Goal: Communication & Community: Answer question/provide support

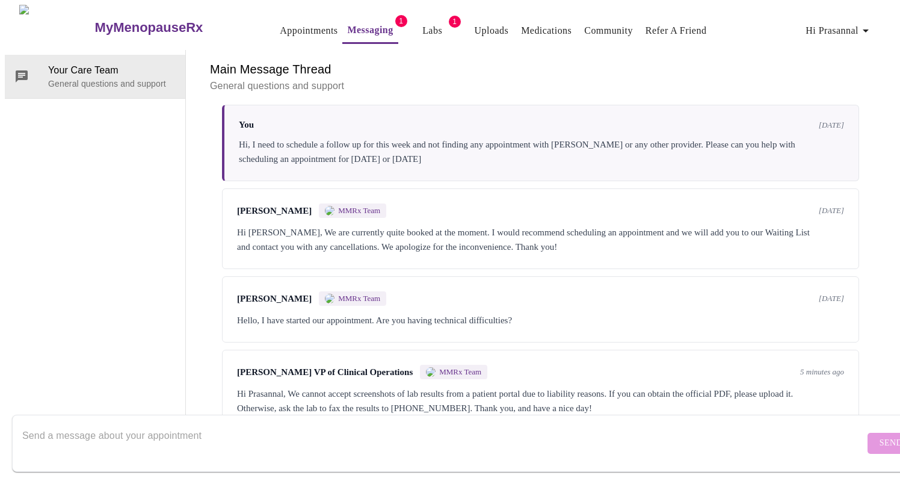
scroll to position [3359, 0]
click at [512, 386] on div "Hi Prasannal, We cannot accept screenshots of lab results from a patient portal…" at bounding box center [540, 400] width 607 height 29
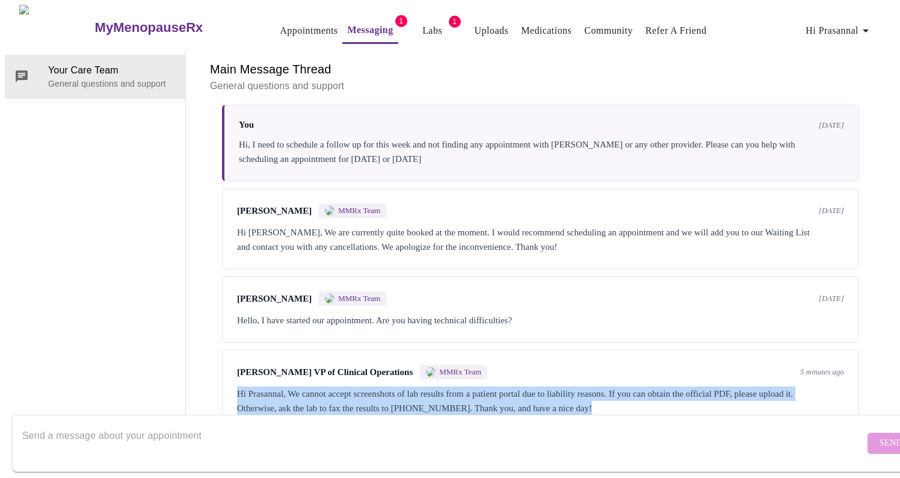
click at [649, 372] on div "[PERSON_NAME] VP of Clinical Operations MMRx Team 5 minutes ago Hi [PERSON_NAME…" at bounding box center [540, 390] width 637 height 81
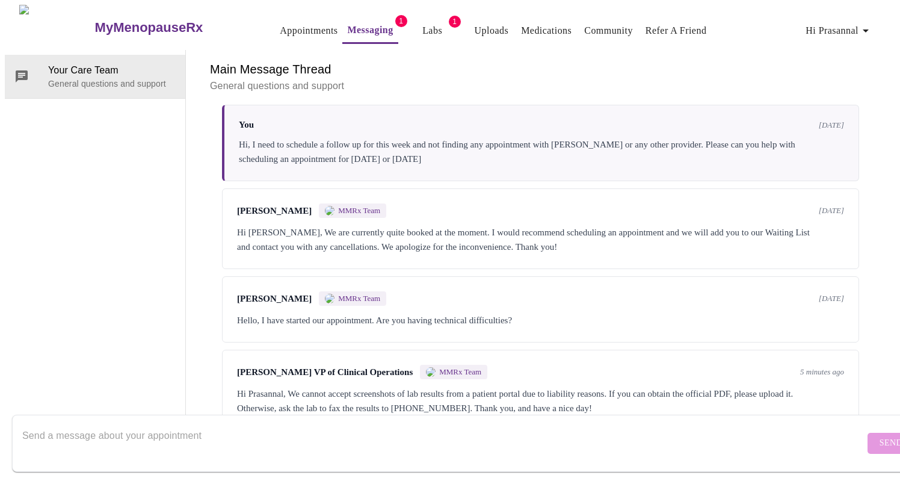
click at [859, 434] on form "Send" at bounding box center [467, 443] width 911 height 57
click at [715, 350] on div "[PERSON_NAME] VP of Clinical Operations MMRx Team 5 minutes ago Hi [PERSON_NAME…" at bounding box center [540, 390] width 637 height 81
click at [437, 424] on textarea "Send a message about your appointment" at bounding box center [443, 443] width 842 height 39
click at [132, 428] on textarea "It was the PDF. But that's how it got uploaded" at bounding box center [443, 443] width 842 height 39
click at [151, 440] on textarea "It was the PDF from test results online. But that's how it got uploaded" at bounding box center [443, 443] width 842 height 39
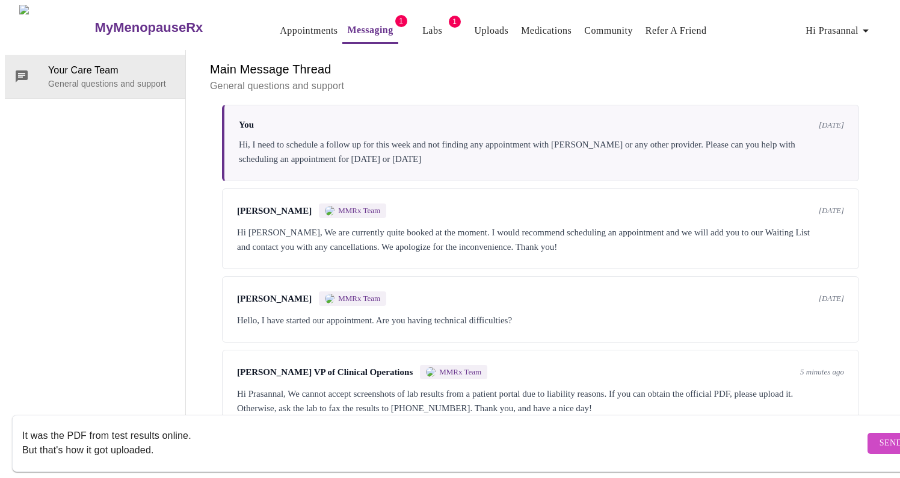
type textarea "It was the PDF from test results online. But that's how it got uploaded."
click at [871, 433] on button "Send" at bounding box center [891, 443] width 47 height 21
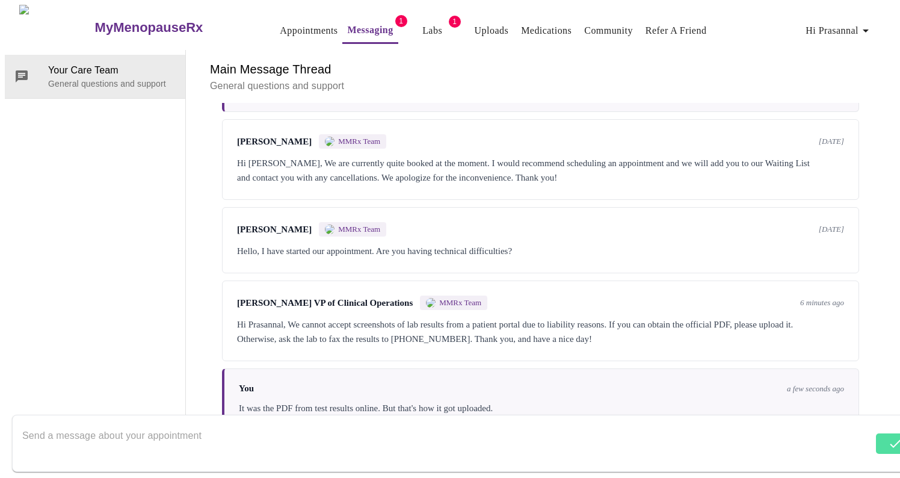
scroll to position [3432, 0]
